Goal: Book appointment/travel/reservation

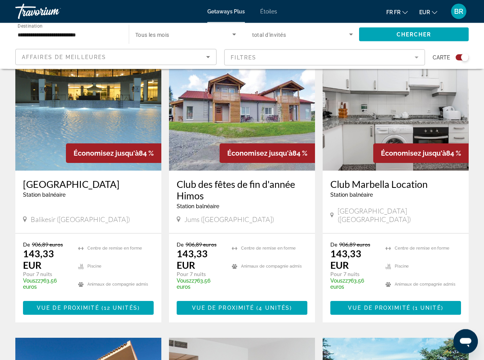
scroll to position [547, 0]
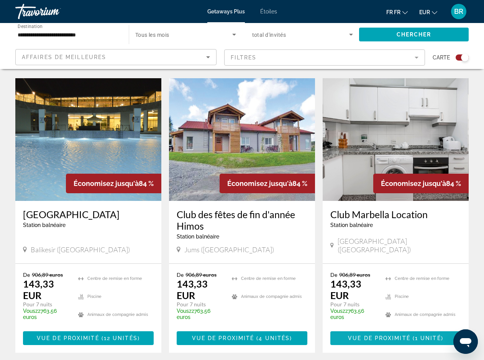
click at [378, 335] on span "Vue de proximité" at bounding box center [379, 338] width 62 height 6
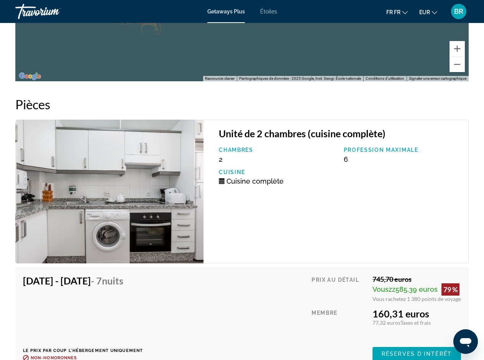
scroll to position [1450, 0]
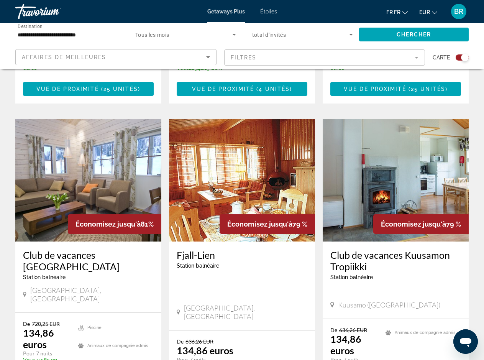
scroll to position [1239, 0]
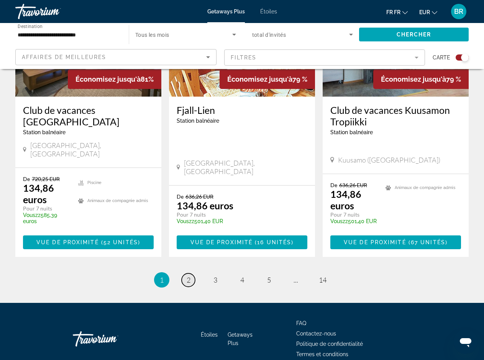
click at [188, 275] on span "2" at bounding box center [189, 279] width 4 height 8
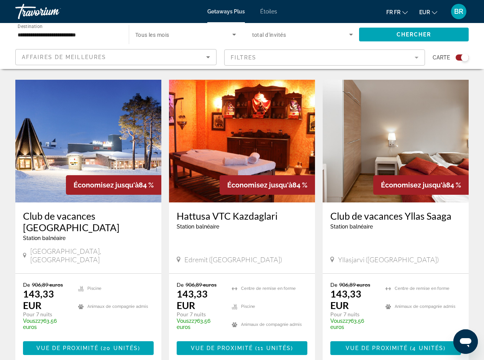
scroll to position [1233, 0]
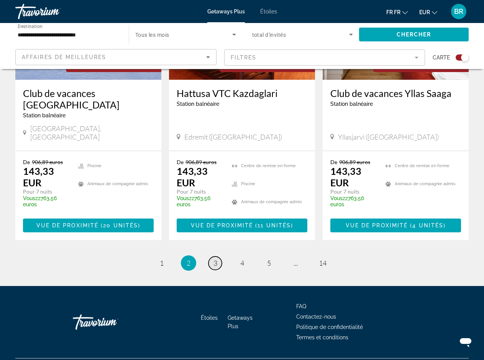
click at [217, 256] on link "page 3" at bounding box center [214, 262] width 13 height 13
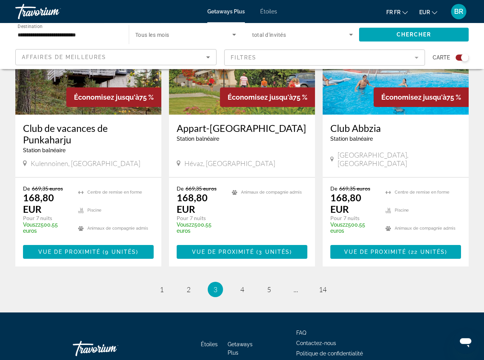
scroll to position [1233, 0]
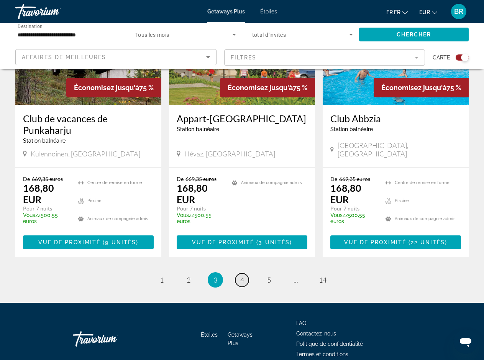
click at [242, 275] on span "4" at bounding box center [242, 279] width 4 height 8
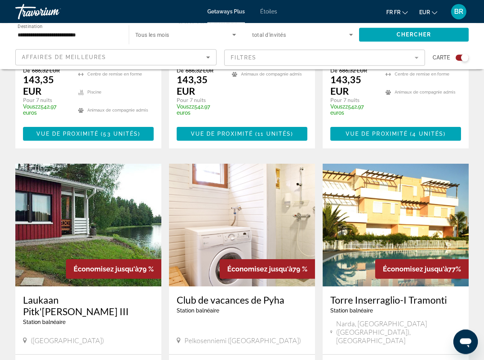
scroll to position [1111, 0]
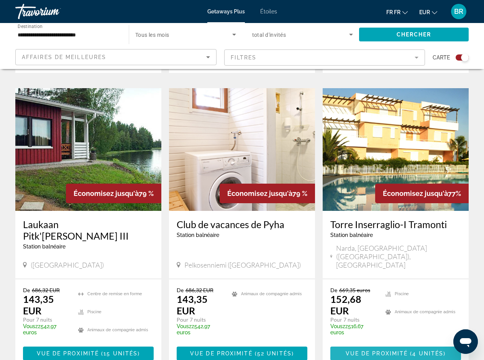
click at [402, 350] on span "Vue de proximité" at bounding box center [376, 353] width 62 height 6
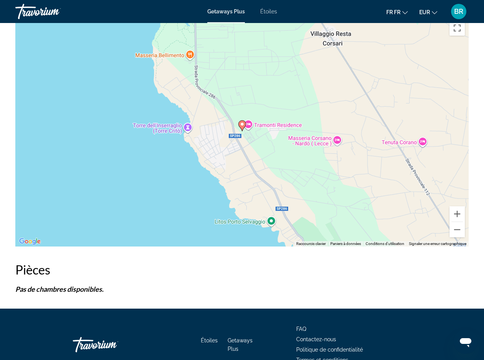
scroll to position [1250, 0]
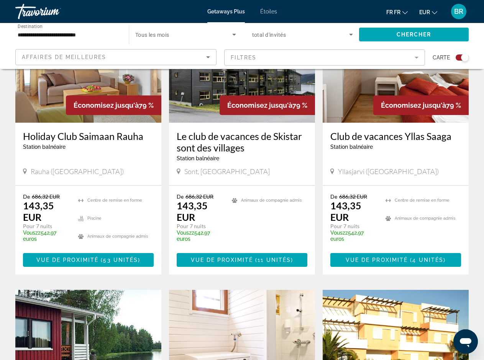
scroll to position [1183, 0]
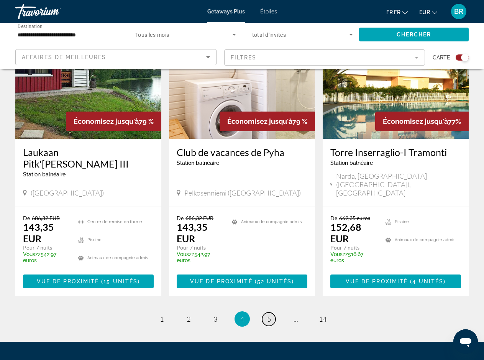
click at [268, 314] on span "5" at bounding box center [269, 318] width 4 height 8
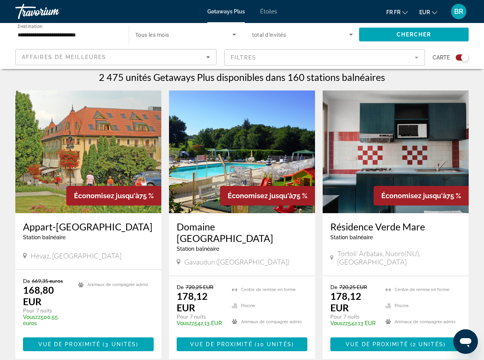
scroll to position [520, 0]
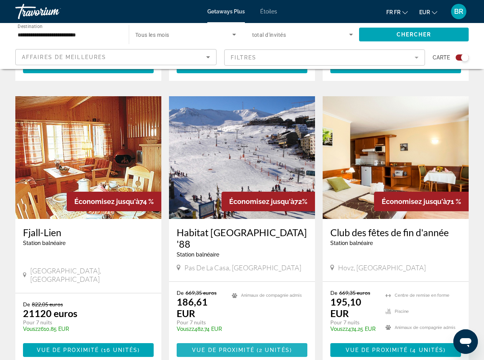
click at [237, 347] on span "Vue de proximité" at bounding box center [223, 350] width 62 height 6
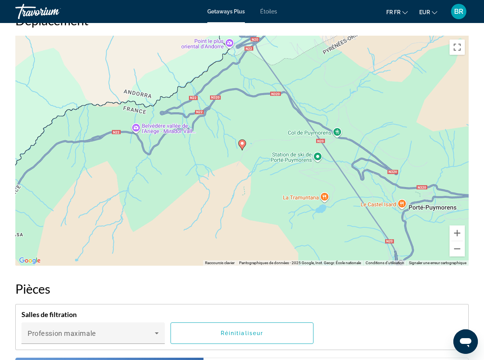
scroll to position [1406, 0]
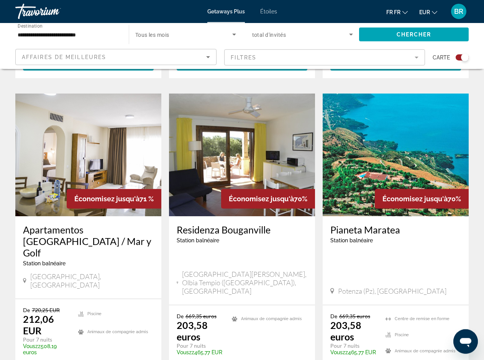
scroll to position [837, 0]
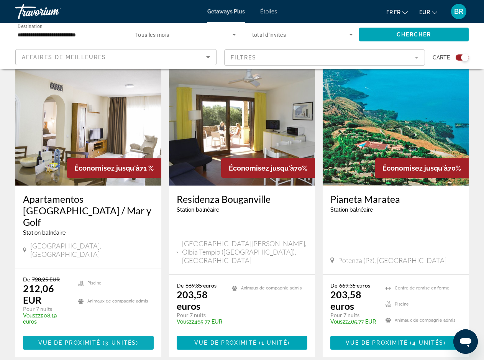
click at [81, 339] on span "Vue de proximité" at bounding box center [69, 342] width 62 height 6
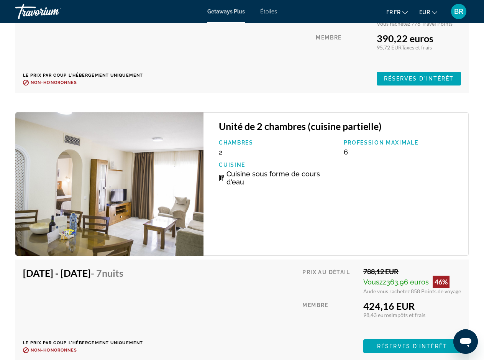
scroll to position [1797, 0]
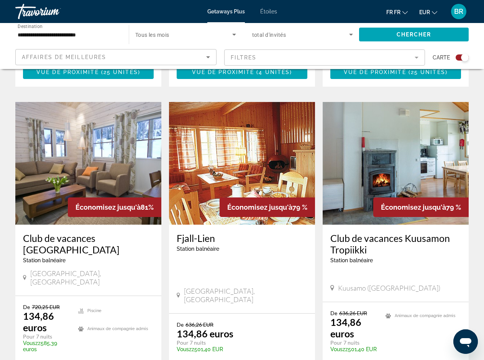
scroll to position [1239, 0]
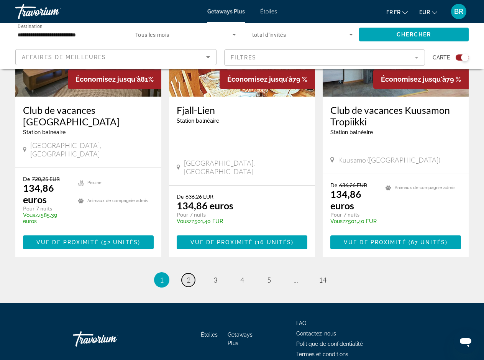
click at [188, 275] on span "2" at bounding box center [189, 279] width 4 height 8
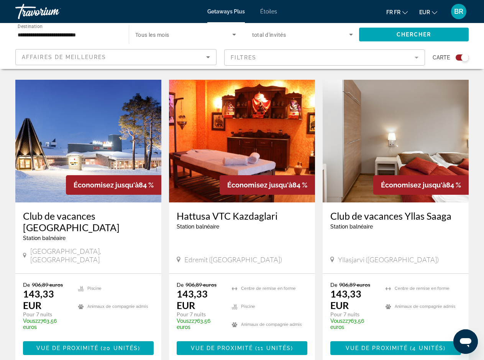
scroll to position [1233, 0]
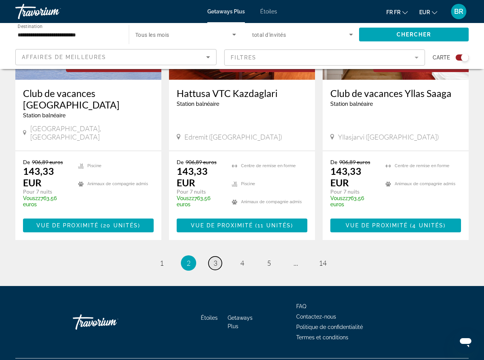
click at [211, 256] on link "page 3" at bounding box center [214, 262] width 13 height 13
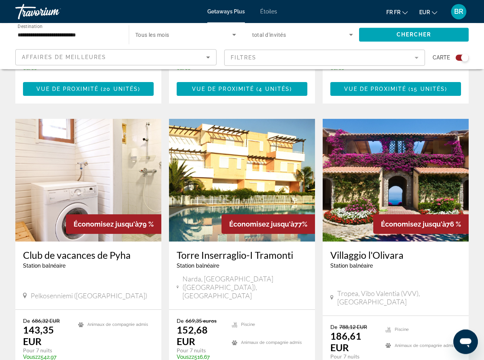
scroll to position [833, 0]
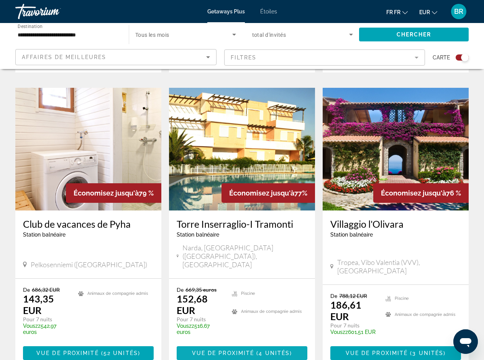
click at [228, 350] on span "Vue de proximité" at bounding box center [223, 353] width 62 height 6
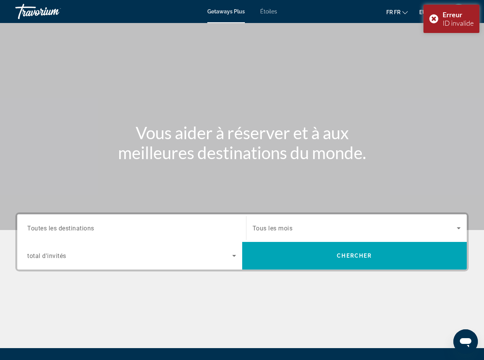
scroll to position [82, 0]
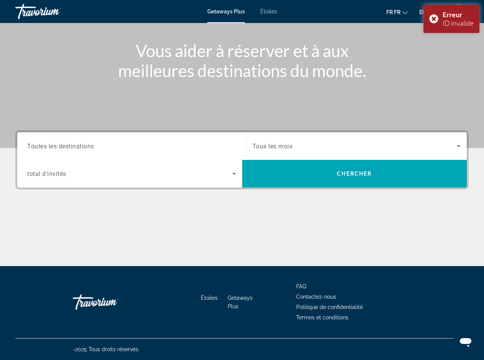
click at [91, 147] on span "Toutes les destinations" at bounding box center [60, 145] width 67 height 7
click at [91, 147] on input "Destination Toutes les destinations" at bounding box center [131, 146] width 209 height 9
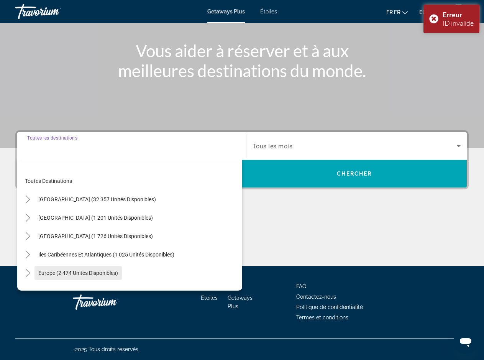
click at [77, 273] on span "Europe (2 474 unités disponibles)" at bounding box center [78, 273] width 80 height 6
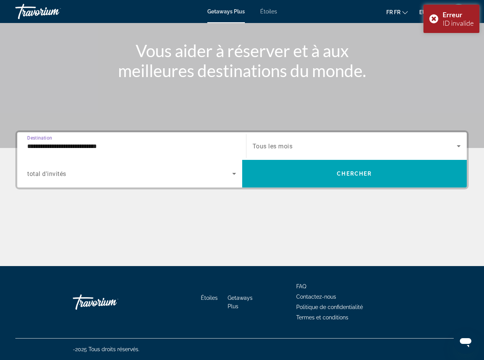
click at [104, 148] on input "**********" at bounding box center [131, 146] width 209 height 9
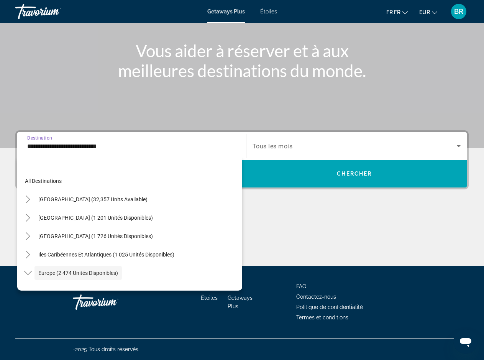
scroll to position [46, 0]
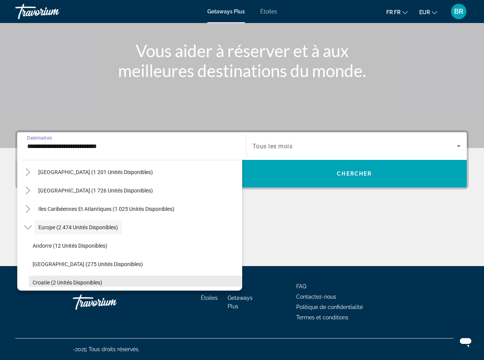
click at [70, 282] on span "Croatie (2 unités disponibles)" at bounding box center [68, 282] width 70 height 6
type input "**********"
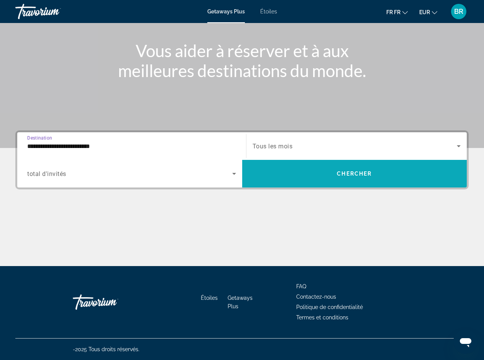
click at [296, 175] on span "Le widget de recherche" at bounding box center [354, 173] width 225 height 18
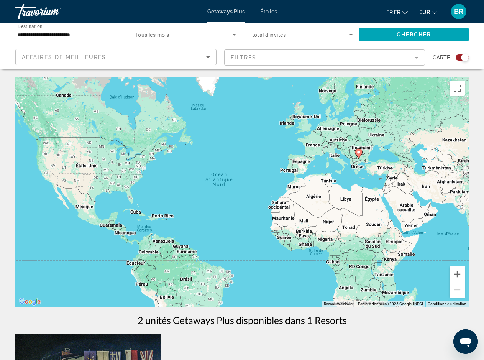
scroll to position [273, 0]
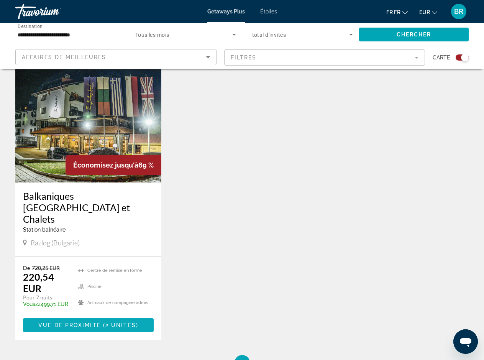
click at [71, 322] on span "Vue de proximité" at bounding box center [69, 325] width 62 height 6
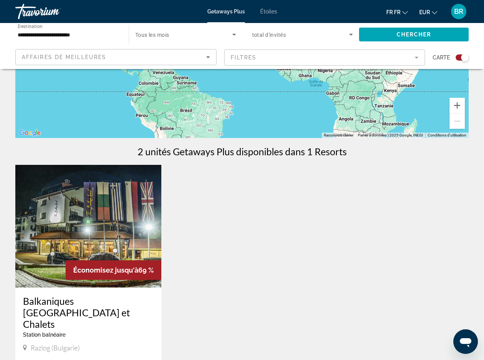
scroll to position [273, 0]
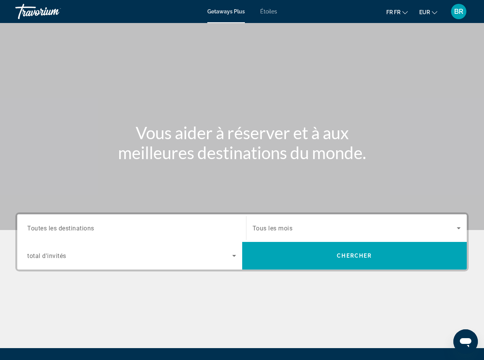
click at [60, 229] on span "Toutes les destinations" at bounding box center [60, 227] width 67 height 7
click at [60, 229] on input "Destination Toutes les destinations" at bounding box center [131, 228] width 209 height 9
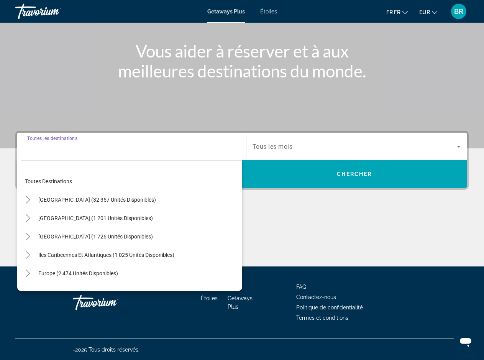
scroll to position [82, 0]
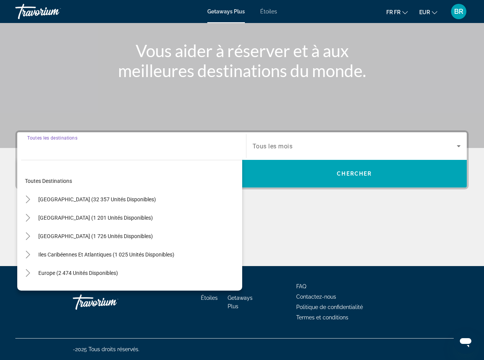
click at [33, 10] on div "Travorium" at bounding box center [53, 12] width 77 height 20
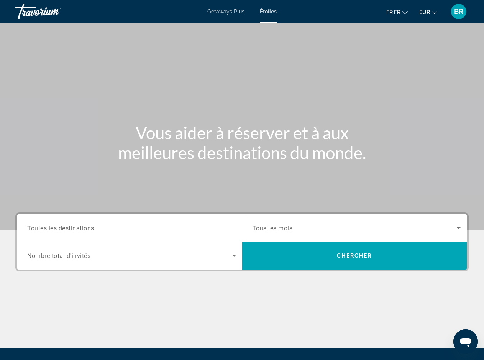
click at [33, 10] on div "Travorium" at bounding box center [53, 12] width 77 height 20
click at [38, 14] on div "Travorium" at bounding box center [53, 12] width 77 height 20
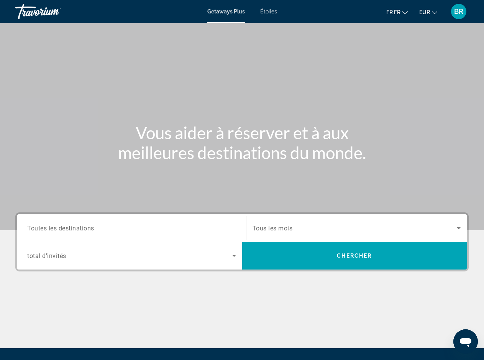
click at [34, 14] on div "Travorium" at bounding box center [53, 12] width 77 height 20
